Goal: Find specific page/section: Find specific page/section

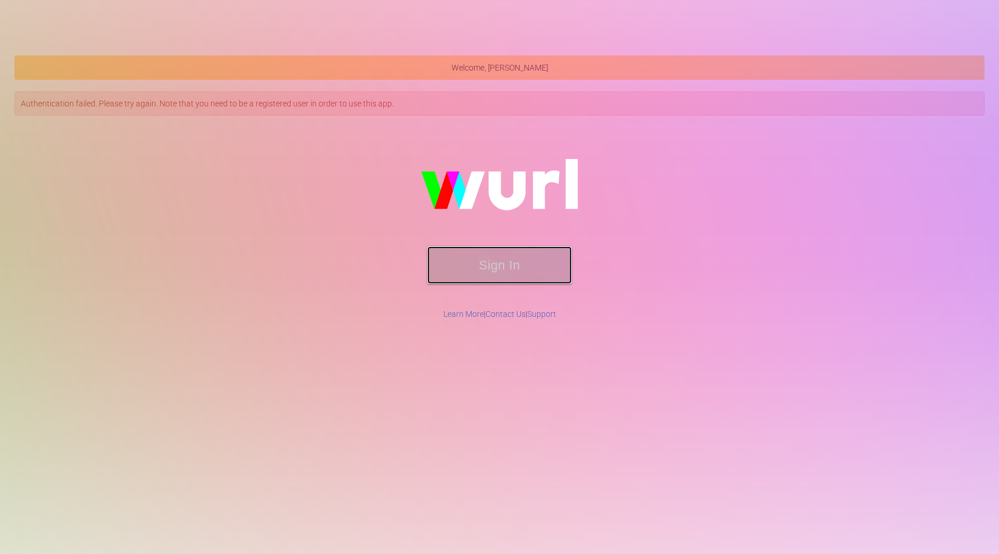
click at [491, 278] on button "Sign In" at bounding box center [499, 265] width 144 height 38
click at [491, 277] on button "Sign In" at bounding box center [499, 265] width 144 height 38
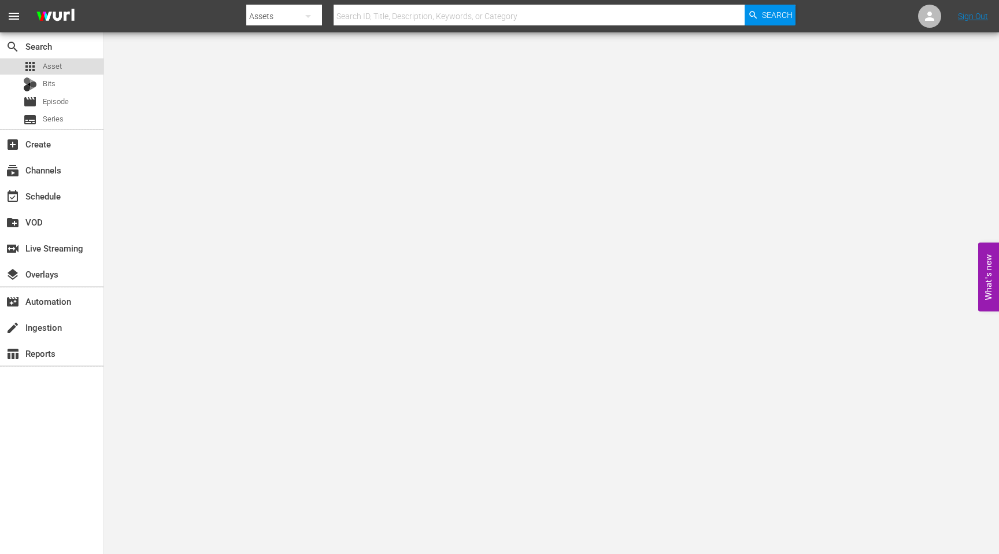
click at [52, 65] on span "Asset" at bounding box center [52, 67] width 19 height 12
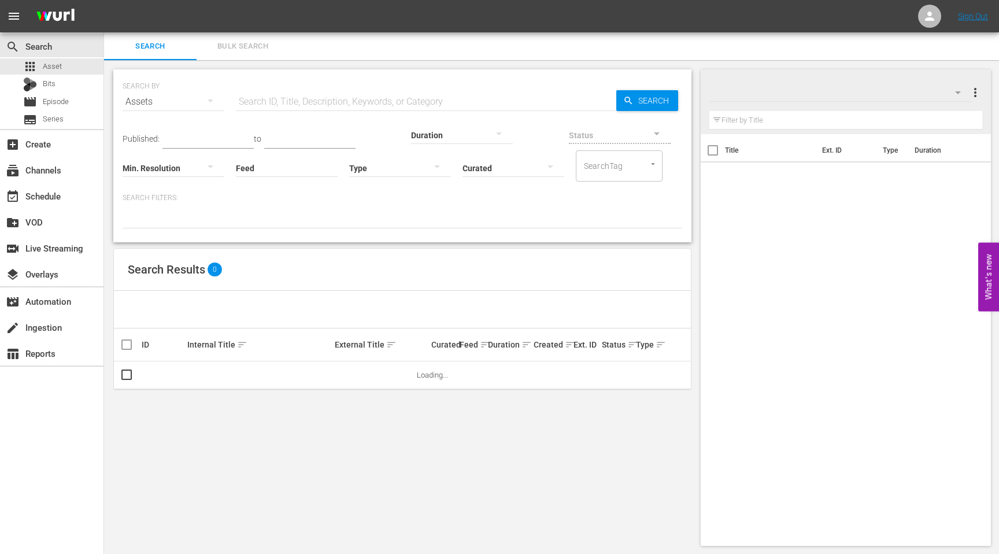
click at [296, 105] on input "text" at bounding box center [426, 102] width 380 height 28
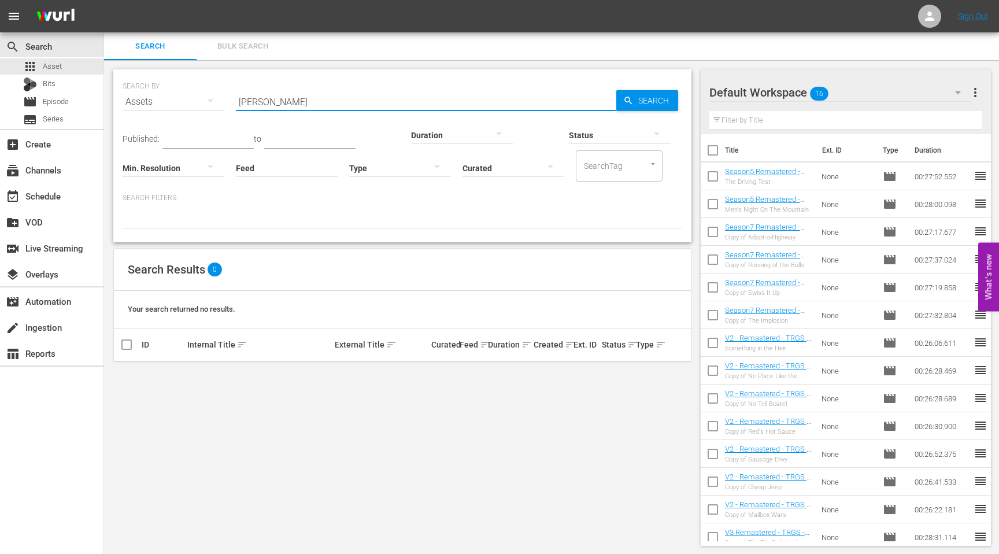
drag, startPoint x: 276, startPoint y: 103, endPoint x: 248, endPoint y: 103, distance: 27.7
click at [249, 103] on input "[PERSON_NAME]" at bounding box center [426, 102] width 380 height 28
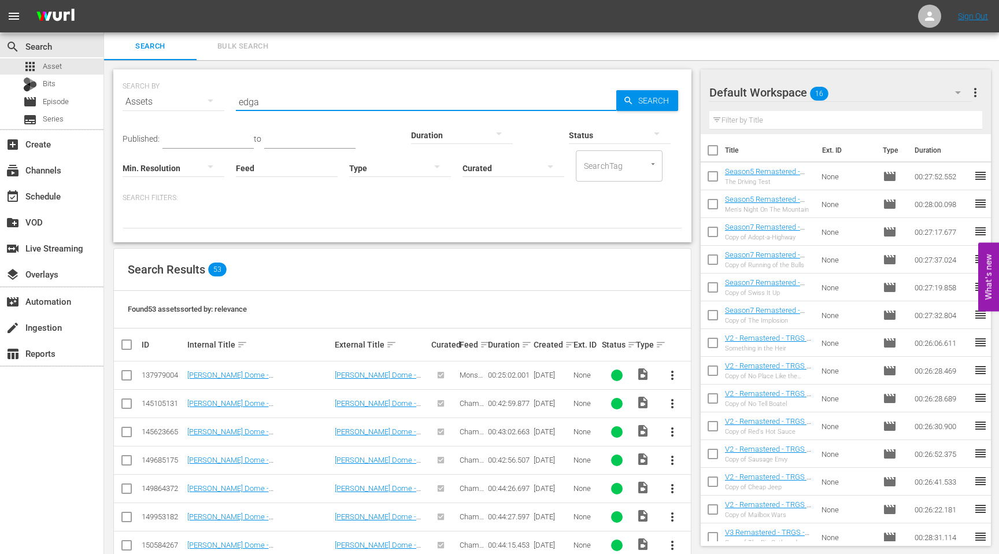
type input "[PERSON_NAME]"
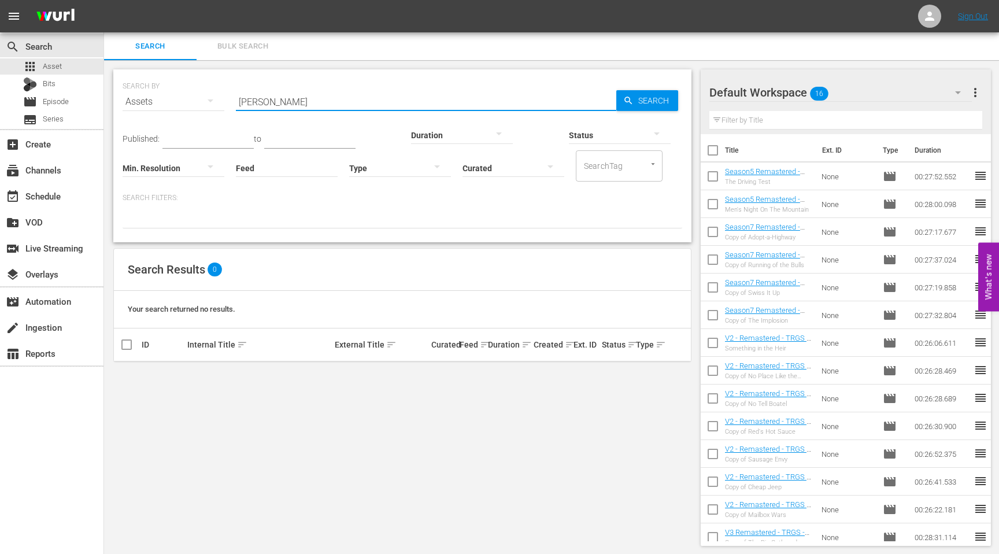
click at [313, 394] on div "SEARCH BY Search By Assets Search ID, Title, Description, Keywords, or Category…" at bounding box center [402, 307] width 596 height 495
click at [335, 422] on div "SEARCH BY Search By Assets Search ID, Title, Description, Keywords, or Category…" at bounding box center [402, 307] width 596 height 495
click at [276, 93] on input "[PERSON_NAME]" at bounding box center [426, 102] width 380 height 28
click at [271, 109] on div "Search ID, Title, Description, Keywords, or Category [PERSON_NAME]" at bounding box center [426, 102] width 380 height 28
drag, startPoint x: 271, startPoint y: 109, endPoint x: 235, endPoint y: 105, distance: 36.1
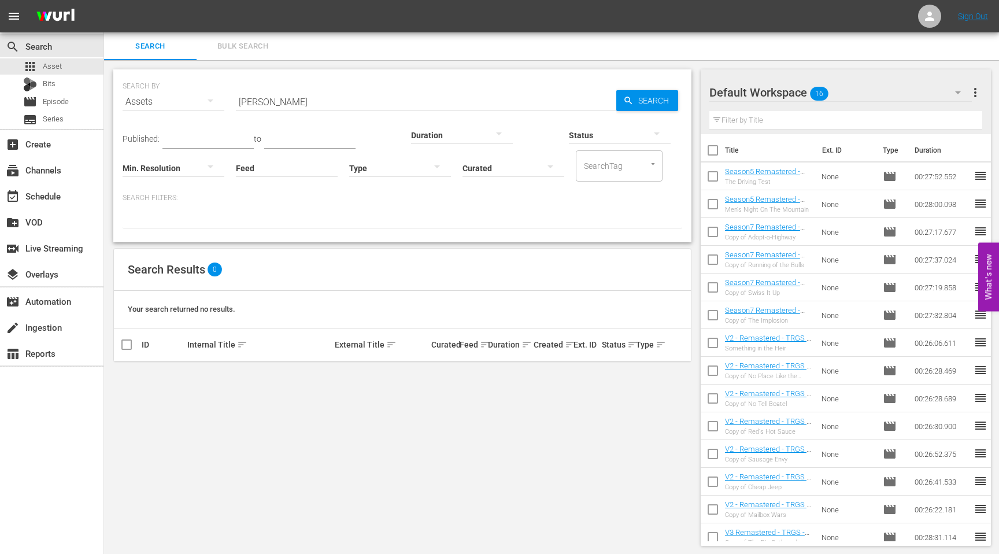
click at [236, 105] on input "[PERSON_NAME]" at bounding box center [426, 102] width 380 height 28
